Goal: Find specific page/section: Find specific page/section

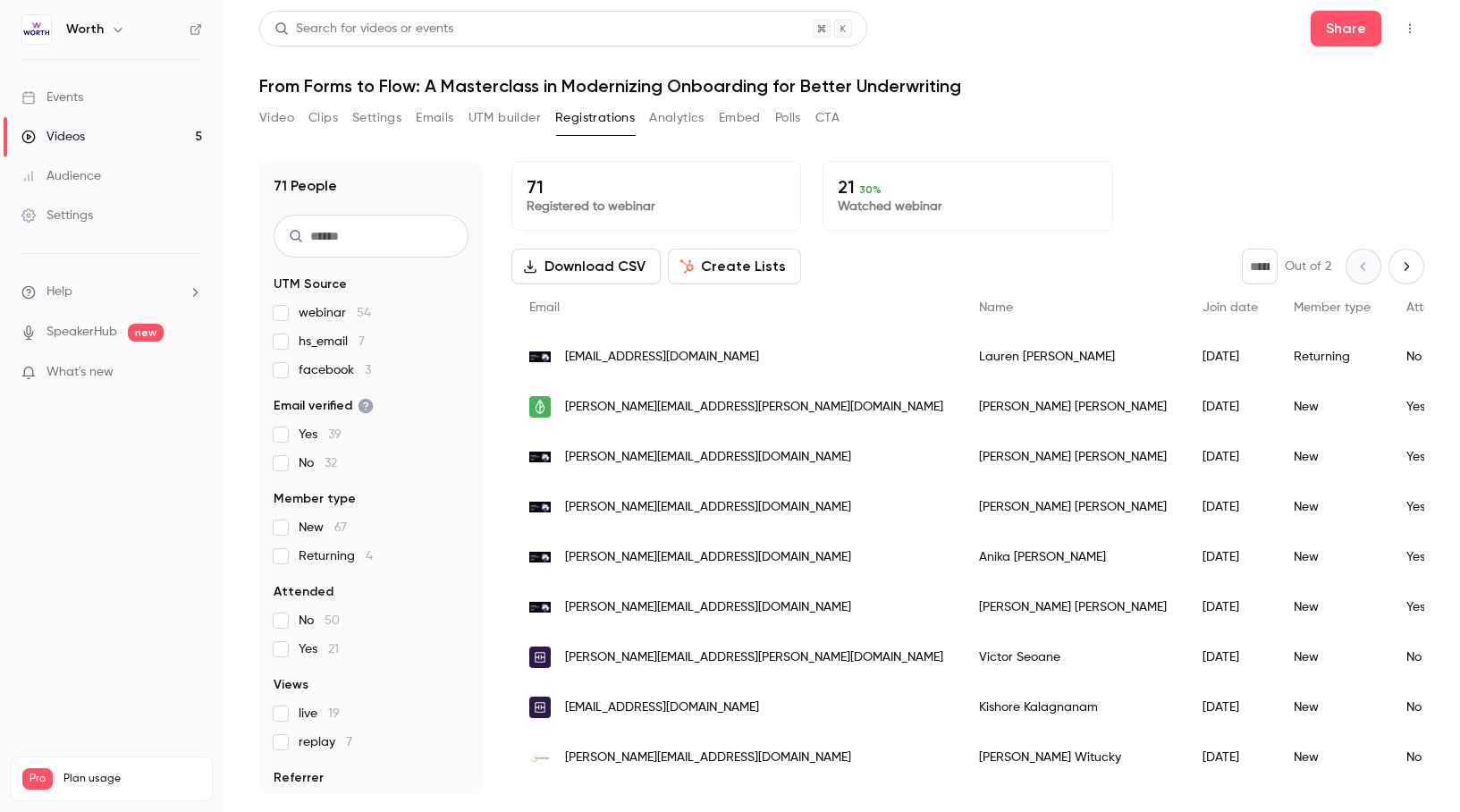
scroll to position [36, 0]
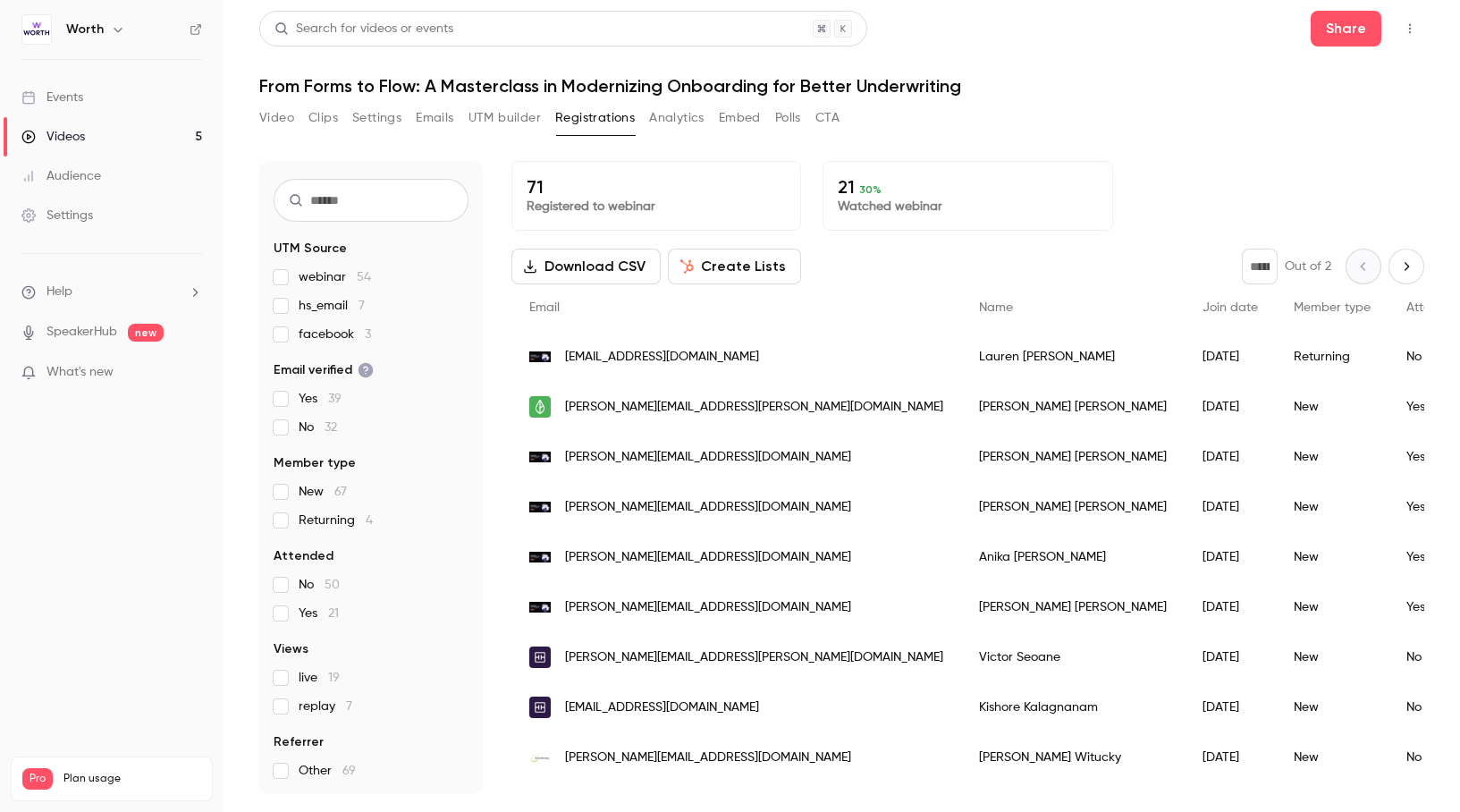
click at [137, 133] on link "Videos 5" at bounding box center [112, 137] width 224 height 39
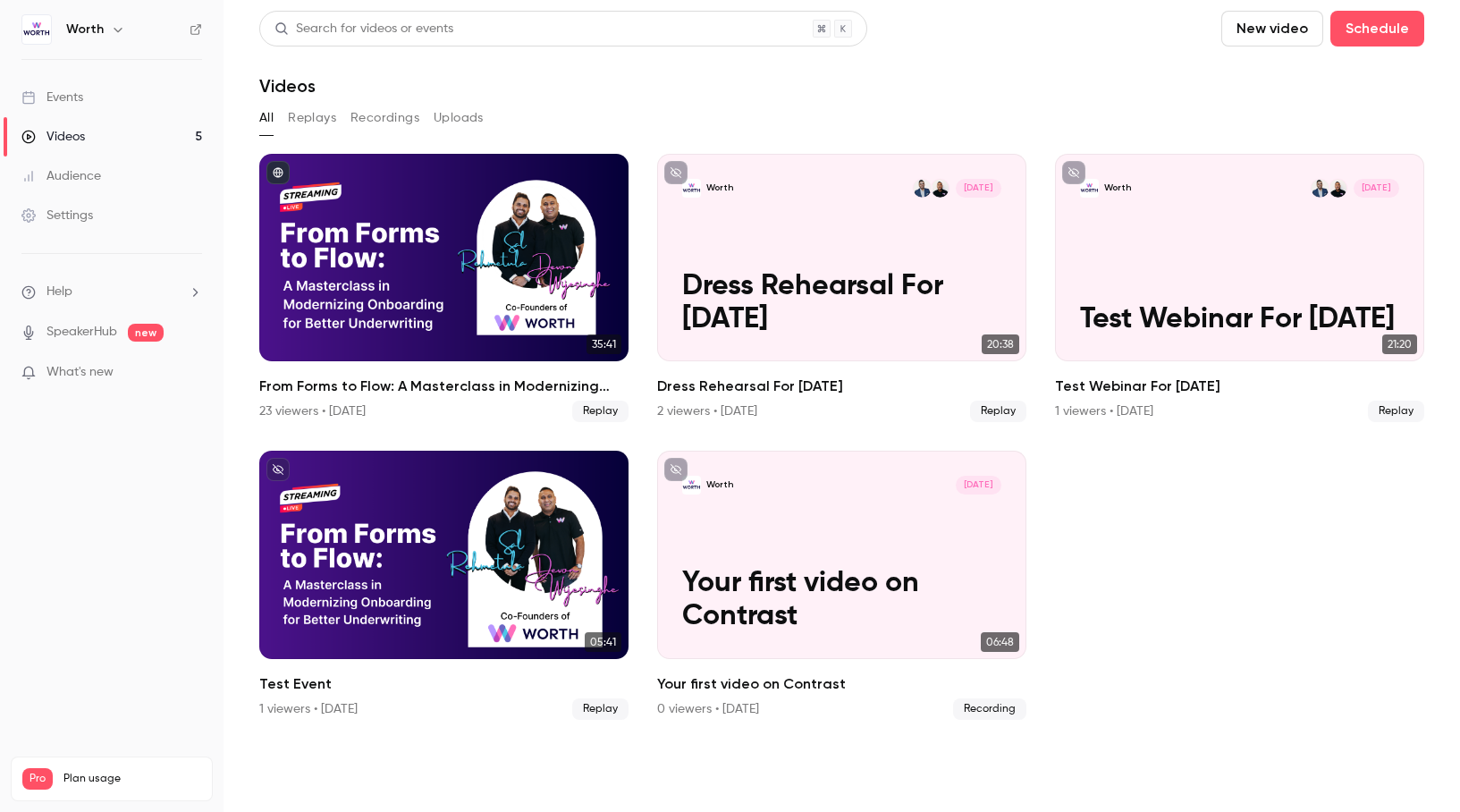
click at [303, 120] on button "Replays" at bounding box center [311, 117] width 48 height 28
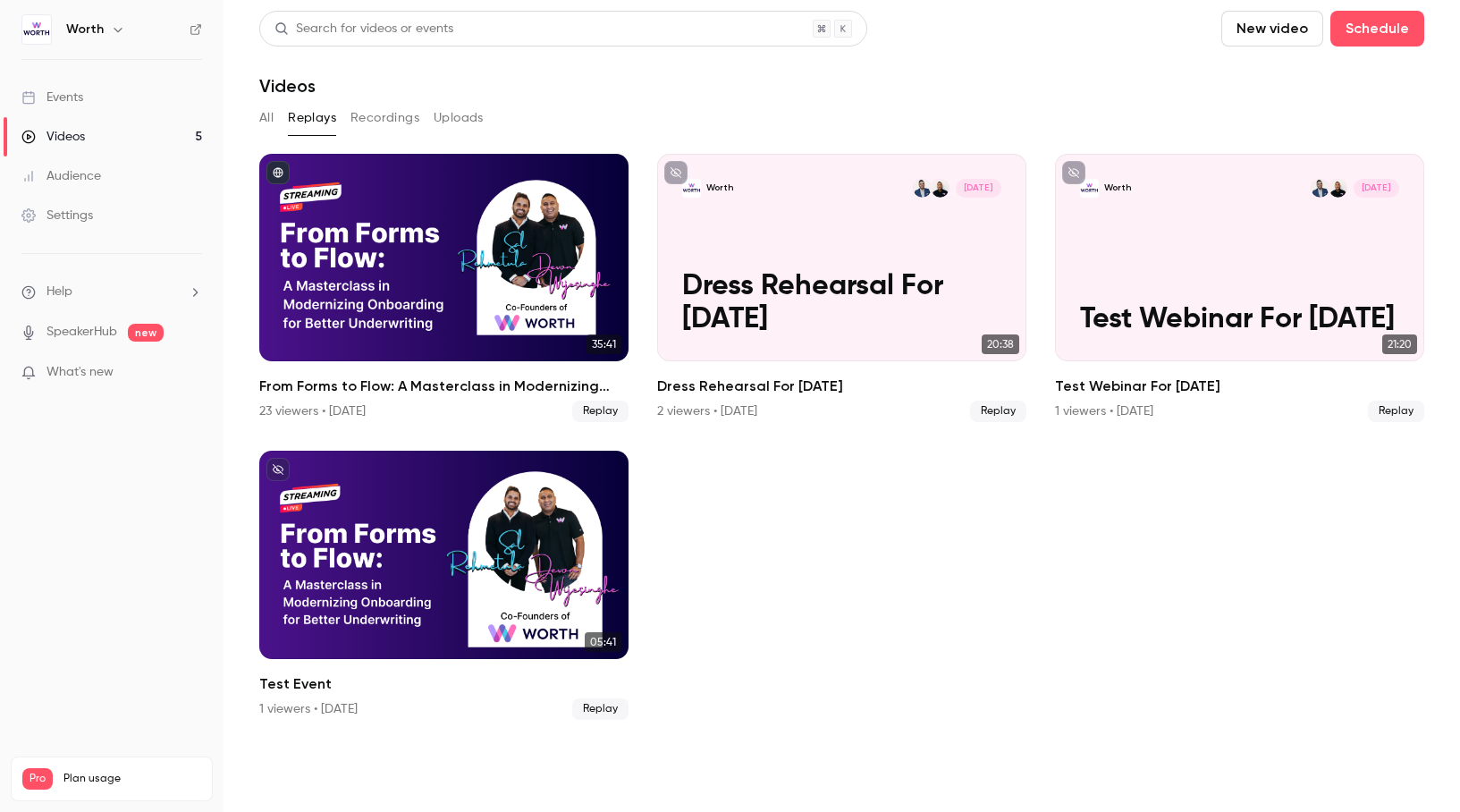
click at [303, 119] on button "Replays" at bounding box center [311, 117] width 48 height 28
